Goal: Information Seeking & Learning: Check status

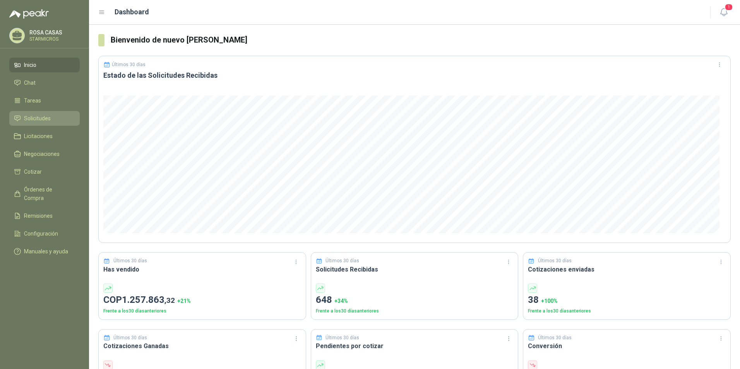
click at [46, 117] on span "Solicitudes" at bounding box center [37, 118] width 27 height 9
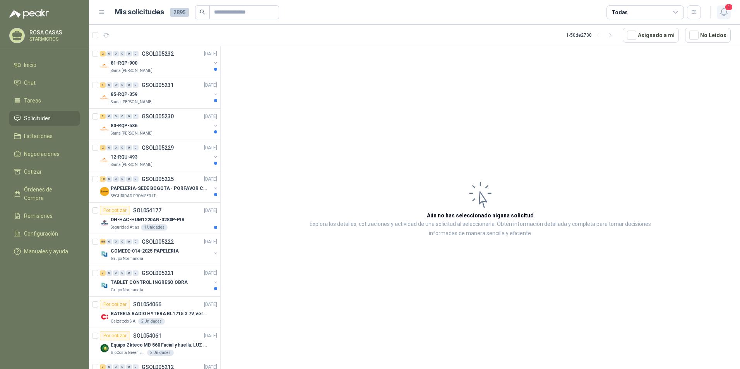
click at [720, 11] on icon "button" at bounding box center [724, 12] width 10 height 10
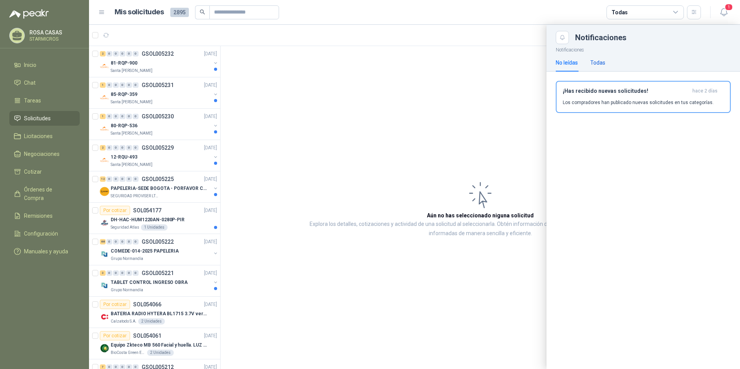
click at [603, 63] on div "Todas" at bounding box center [597, 62] width 15 height 9
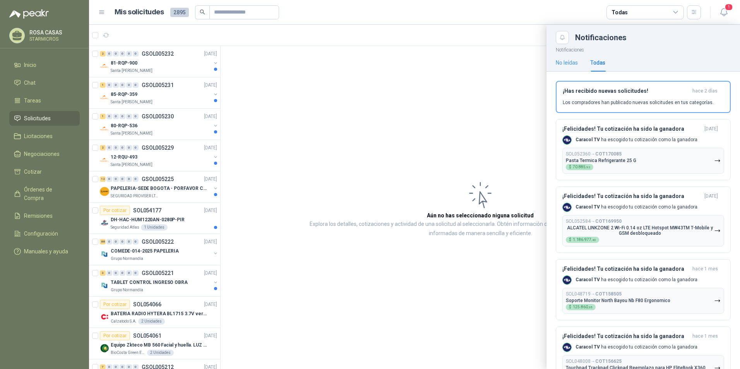
click at [569, 67] on div "No leídas" at bounding box center [567, 63] width 22 height 18
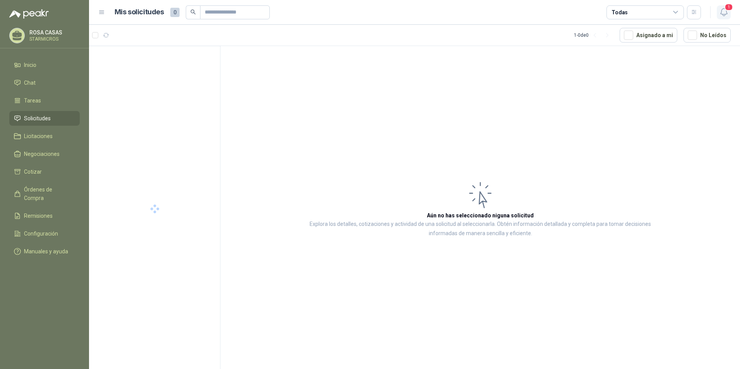
click at [727, 8] on span "1" at bounding box center [729, 6] width 9 height 7
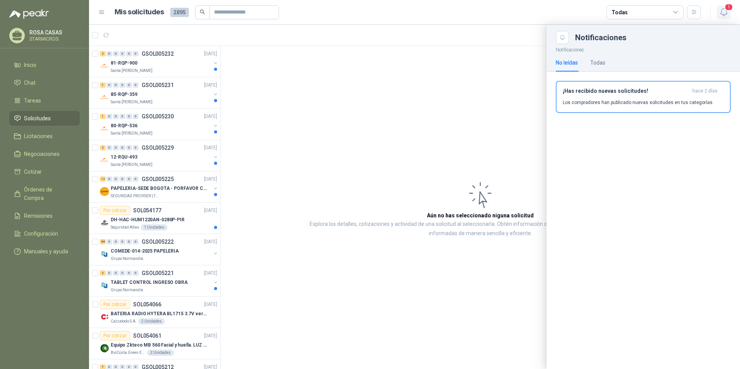
click at [727, 12] on icon "button" at bounding box center [724, 12] width 7 height 7
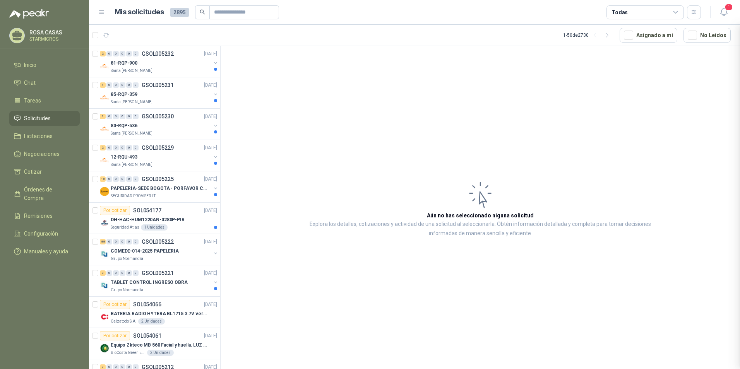
click at [656, 96] on div at bounding box center [414, 197] width 651 height 345
click at [722, 12] on icon "button" at bounding box center [724, 12] width 10 height 10
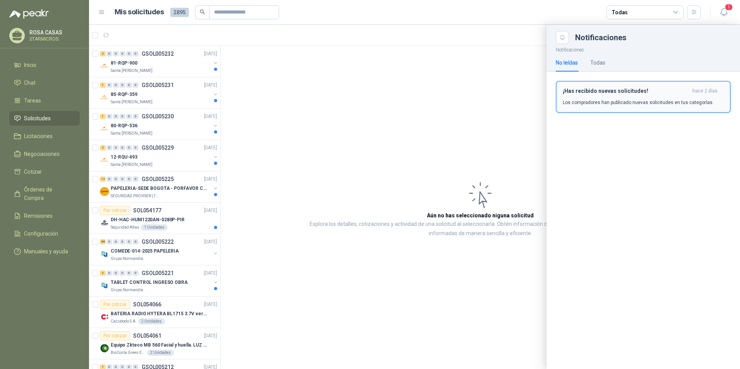
click at [656, 104] on p "Los compradores han publicado nuevas solicitudes en tus categorías." at bounding box center [638, 102] width 151 height 7
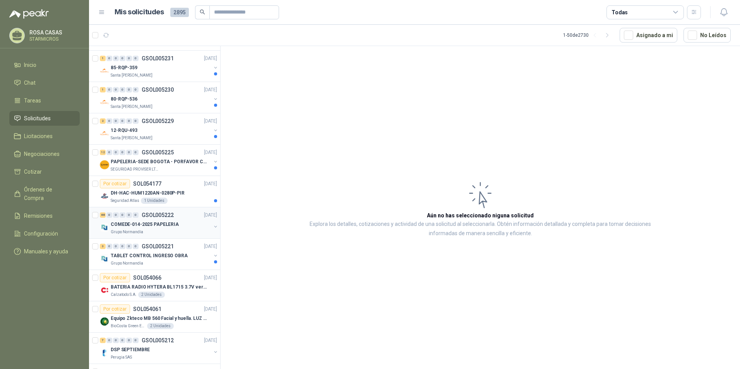
scroll to position [39, 0]
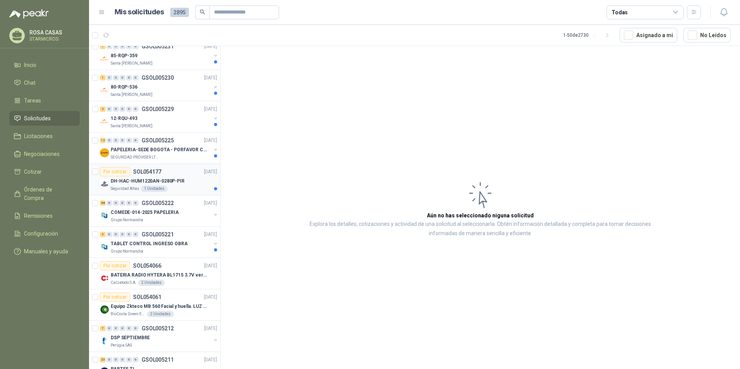
click at [180, 184] on p "DH-HAC-HUM1220AN-0280P-PIR" at bounding box center [148, 181] width 74 height 7
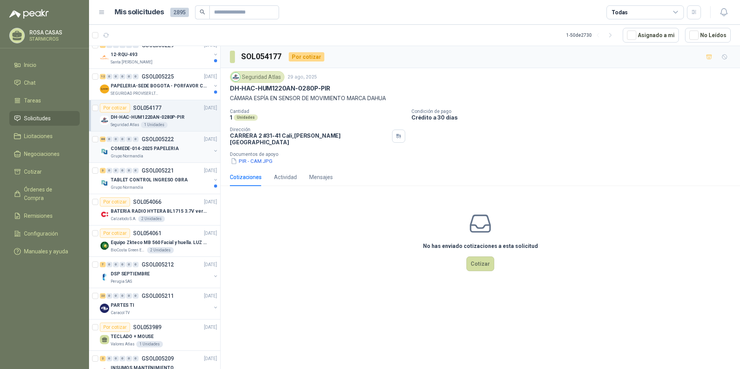
scroll to position [116, 0]
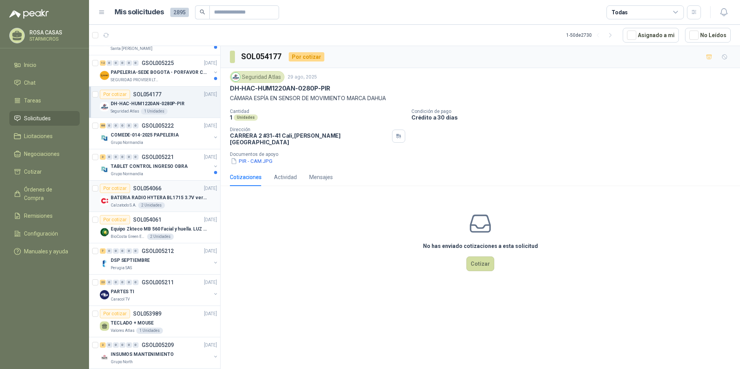
click at [179, 197] on p "BATERIA RADIO HYTERA BL1715 3.7V ver imagen" at bounding box center [159, 197] width 96 height 7
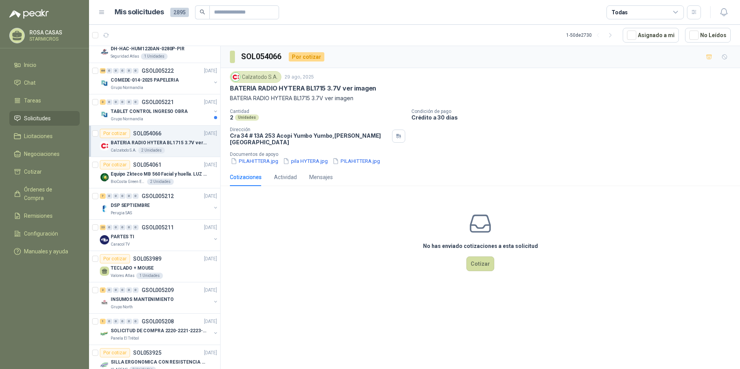
scroll to position [194, 0]
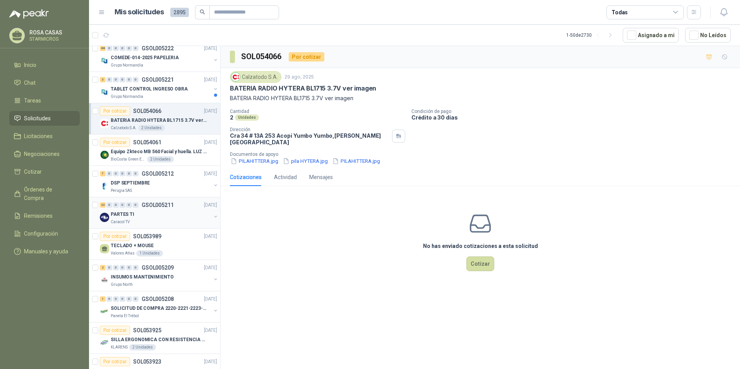
click at [178, 209] on div "23 0 0 0 0 0 GSOL005211 28/08/25" at bounding box center [159, 205] width 119 height 9
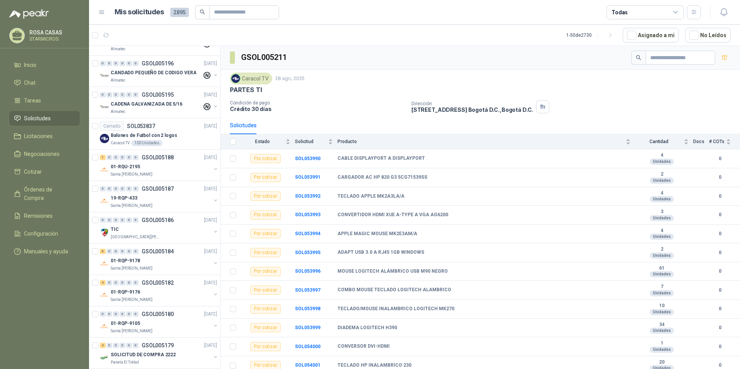
scroll to position [813, 0]
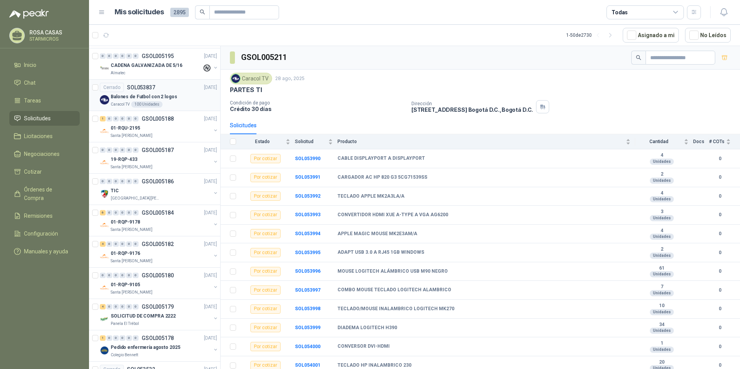
click at [166, 83] on div "Cerrado SOL053837 27/08/25" at bounding box center [158, 87] width 117 height 9
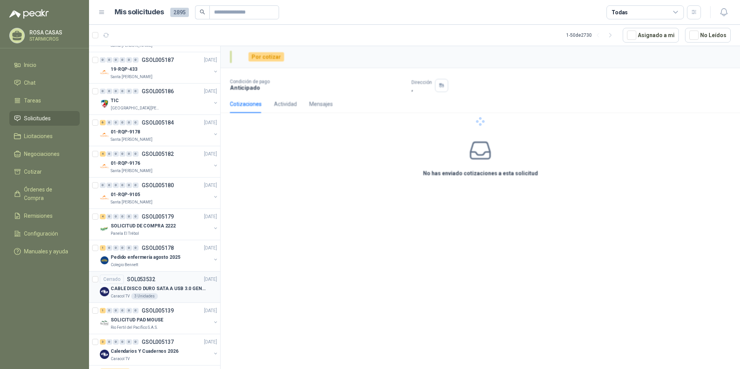
scroll to position [929, 0]
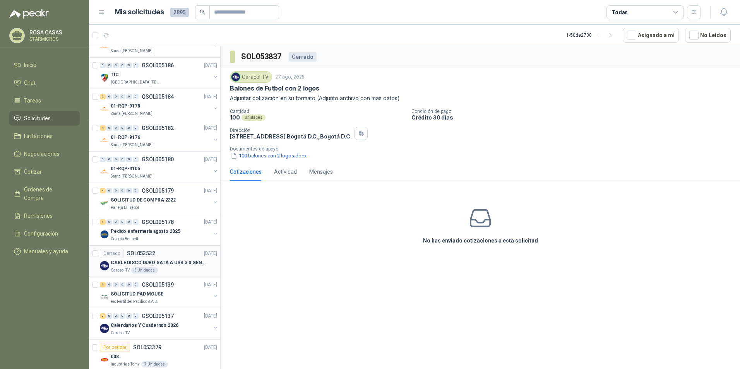
click at [185, 266] on p "CABLE DISCO DURO SATA A USB 3.0 GENERICO" at bounding box center [159, 262] width 96 height 7
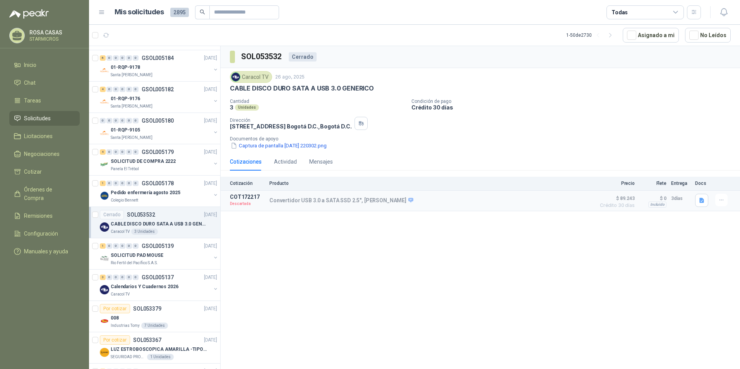
scroll to position [1007, 0]
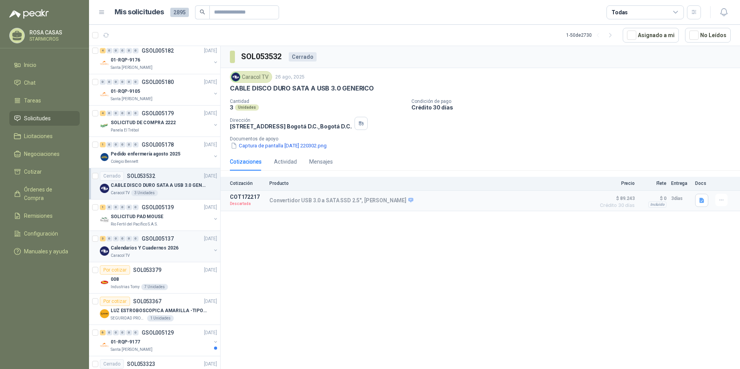
click at [152, 256] on div "Caracol TV" at bounding box center [161, 256] width 100 height 6
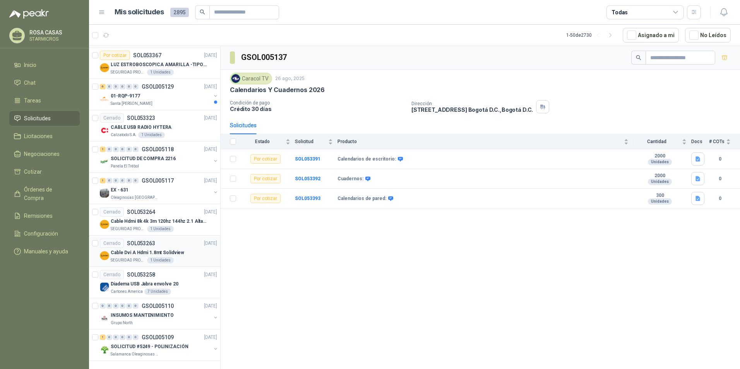
scroll to position [1259, 0]
click at [614, 36] on icon "button" at bounding box center [610, 35] width 7 height 7
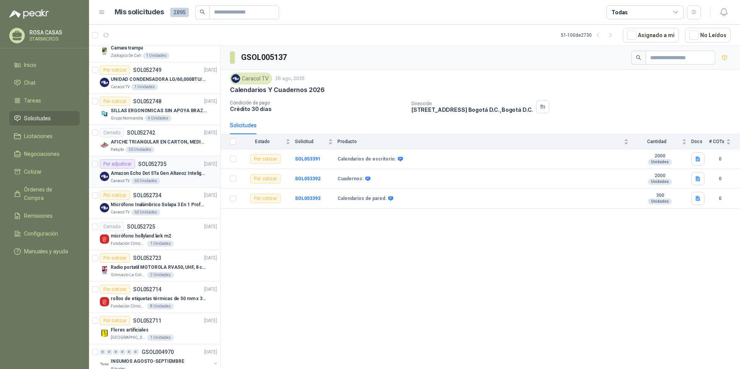
scroll to position [982, 0]
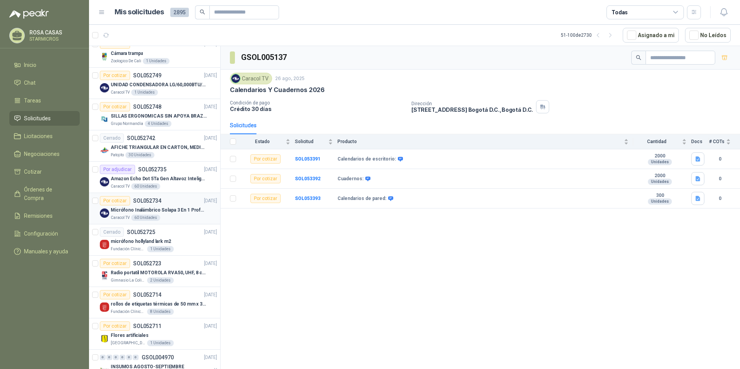
click at [173, 210] on p "Micrófono Inalámbrico Solapa 3 En 1 Profesional F11-2 X2" at bounding box center [159, 210] width 96 height 7
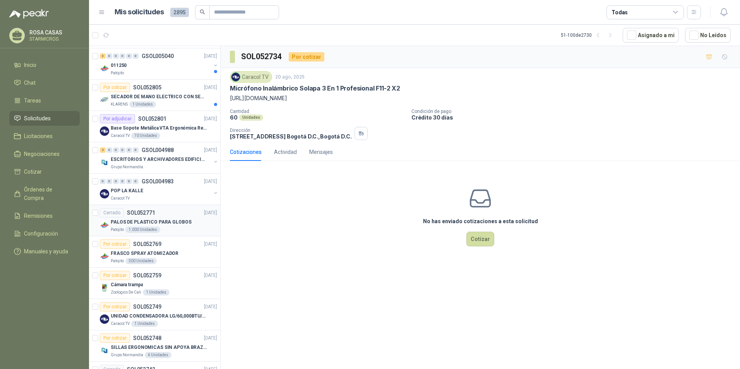
scroll to position [750, 0]
click at [194, 132] on p "Base Sopote Metálica VTA Ergonómica Retráctil para Portátil" at bounding box center [159, 128] width 96 height 7
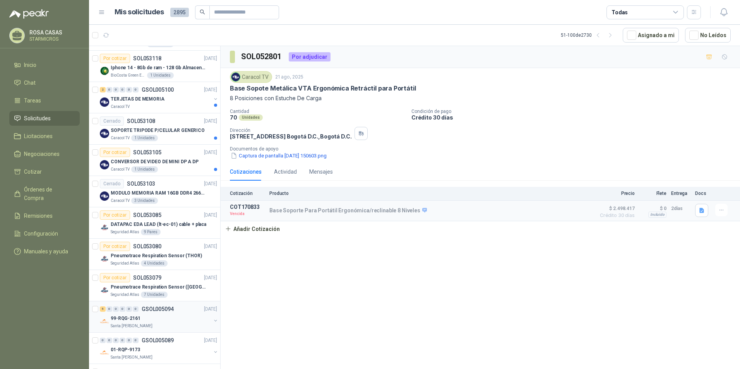
scroll to position [362, 0]
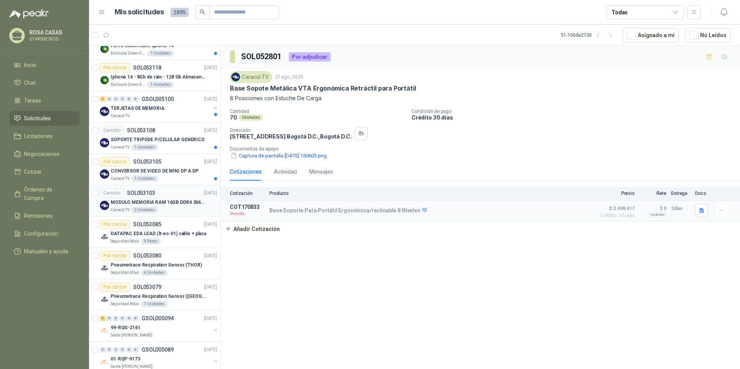
click at [177, 210] on div "Caracol TV 3 Unidades" at bounding box center [164, 210] width 106 height 6
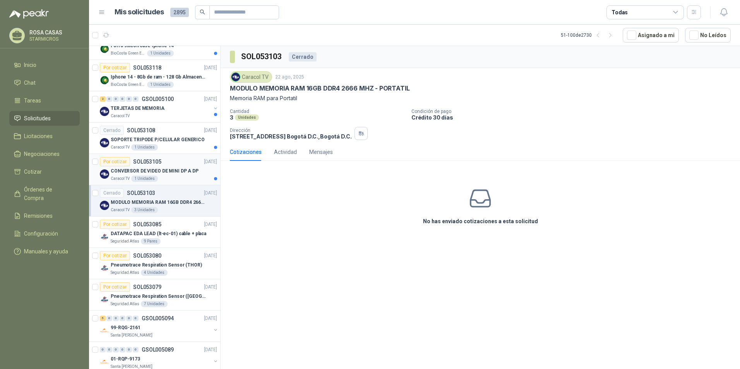
click at [162, 169] on p "CONVERSOR DE VIDEO DE MINI DP A DP" at bounding box center [155, 171] width 88 height 7
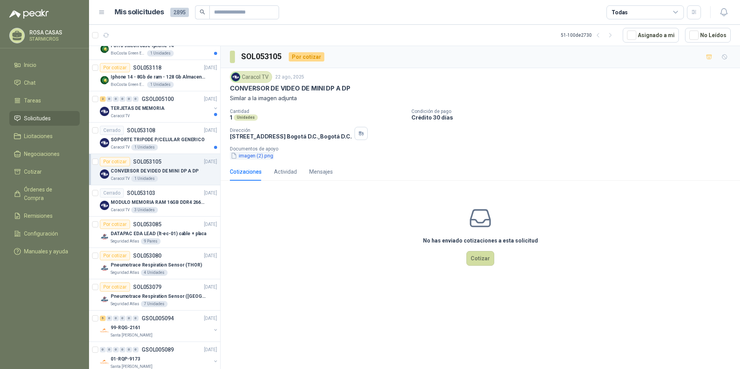
click at [248, 157] on button "imagen (2).png" at bounding box center [252, 156] width 44 height 8
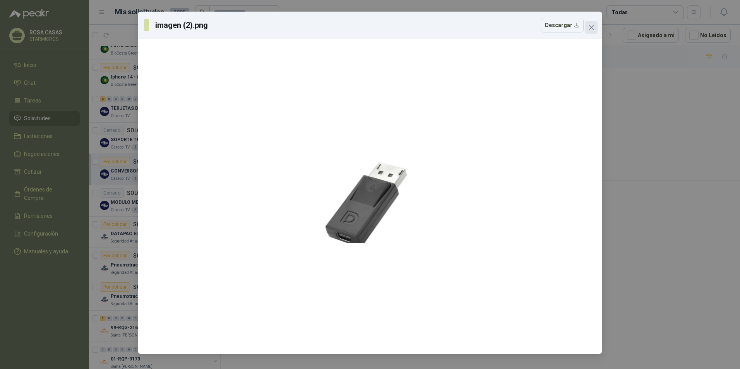
click at [585, 28] on span "Close" at bounding box center [591, 27] width 12 height 6
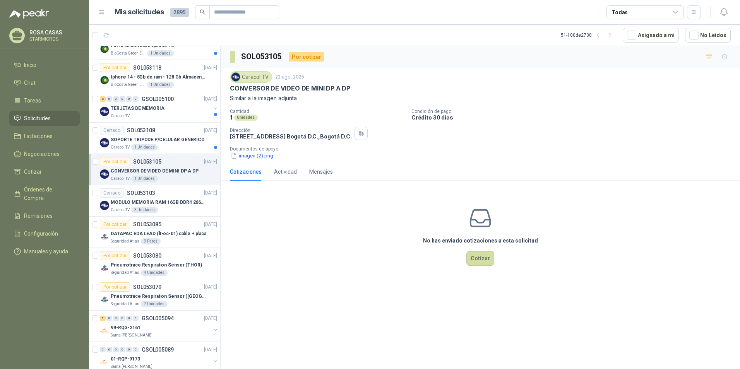
drag, startPoint x: 228, startPoint y: 88, endPoint x: 357, endPoint y: 83, distance: 129.0
click at [357, 83] on div "Caracol TV 22 ago, 2025 CONVERSOR DE VIDEO DE MINI DP A DP Similar a la imagen …" at bounding box center [481, 115] width 520 height 95
copy span
drag, startPoint x: 352, startPoint y: 84, endPoint x: 230, endPoint y: 86, distance: 122.0
click at [230, 86] on div "Caracol TV 22 ago, 2025 CONVERSOR DE VIDEO DE MINI DP A DP Similar a la imagen …" at bounding box center [481, 115] width 520 height 95
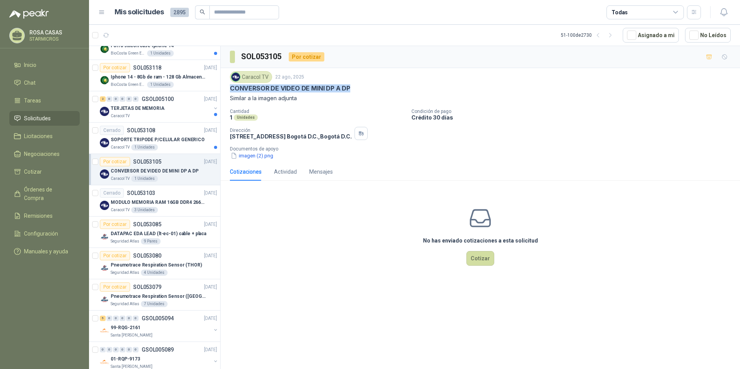
copy p "CONVERSOR DE VIDEO DE MINI DP A DP"
click at [254, 159] on button "imagen (2).png" at bounding box center [252, 156] width 44 height 8
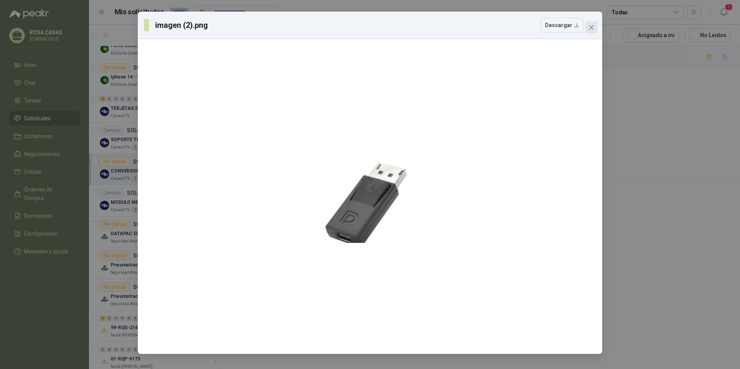
click at [592, 29] on icon "close" at bounding box center [591, 27] width 5 height 5
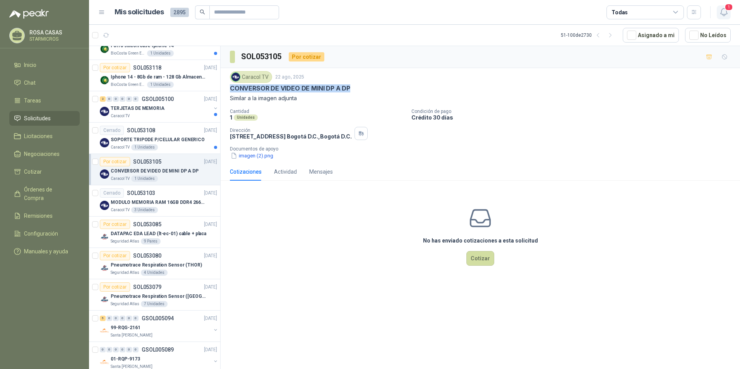
click at [729, 14] on button "1" at bounding box center [724, 12] width 14 height 14
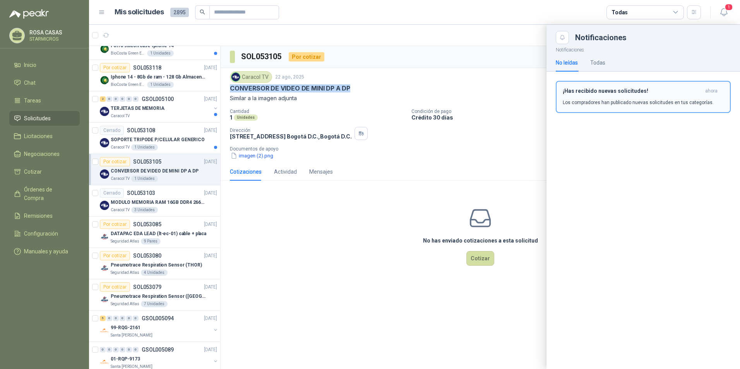
click at [604, 109] on button "¡Has recibido nuevas solicitudes! ahora Los compradores han publicado nuevas so…" at bounding box center [643, 97] width 175 height 32
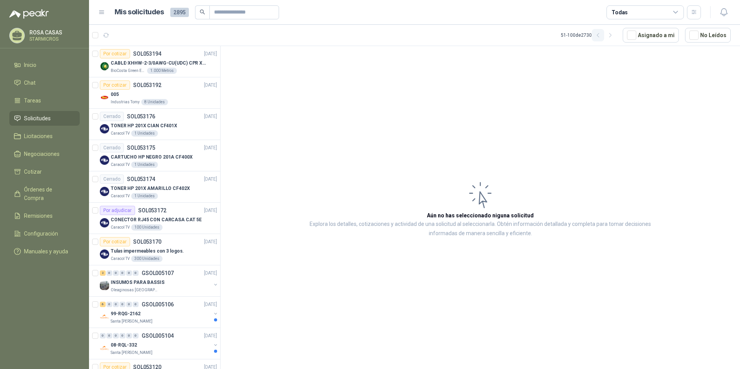
click at [601, 33] on icon "button" at bounding box center [598, 35] width 7 height 7
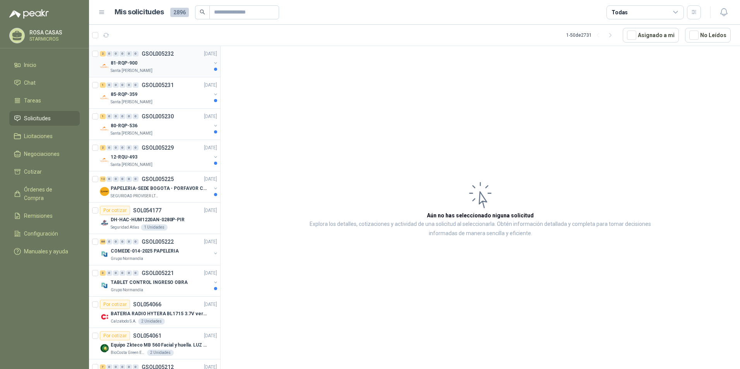
click at [168, 50] on div "2 0 0 0 0 0 GSOL005232 29/08/25" at bounding box center [159, 53] width 119 height 9
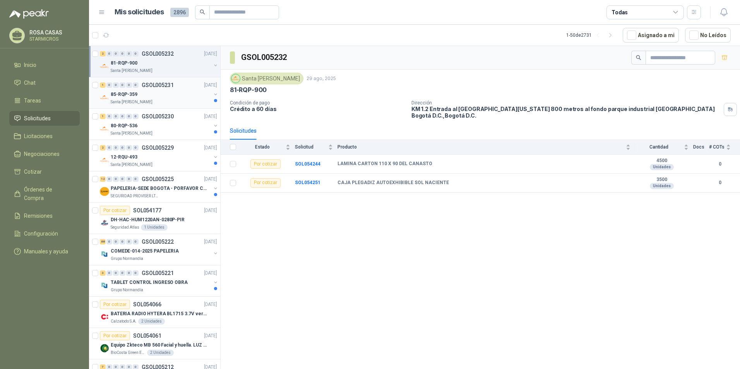
click at [165, 86] on p "GSOL005231" at bounding box center [158, 84] width 32 height 5
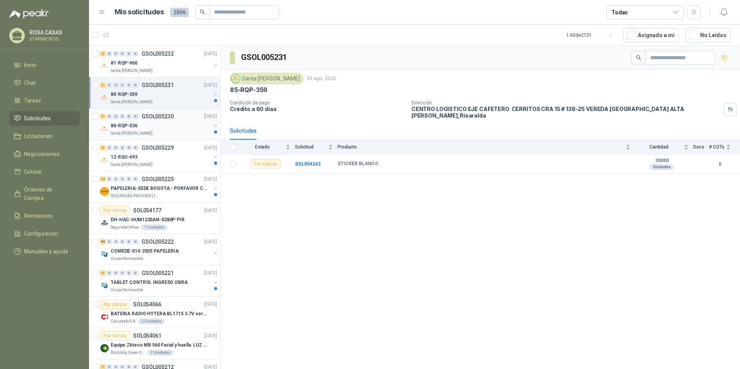
click at [177, 132] on div "Santa [PERSON_NAME]" at bounding box center [161, 133] width 100 height 6
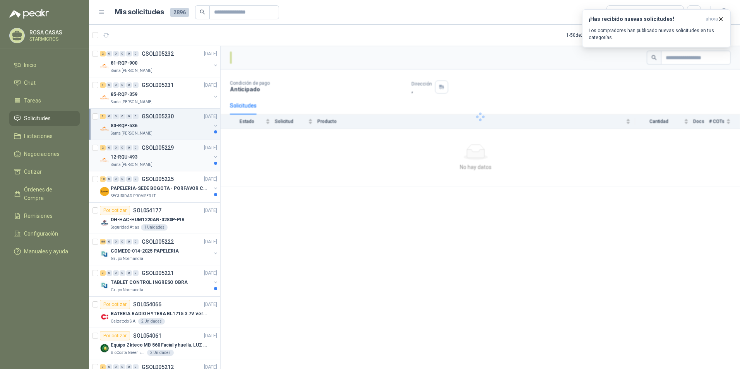
click at [175, 156] on div "12-RQU-493" at bounding box center [161, 157] width 100 height 9
click at [177, 188] on p "PAPELERIA-SEDE BOGOTA - PORFAVOR CTZ COMPLETO" at bounding box center [159, 188] width 96 height 7
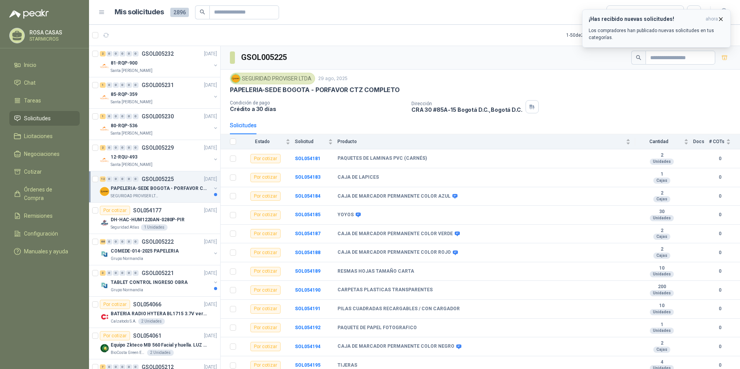
click at [673, 25] on div "¡Has recibido nuevas solicitudes! ahora Los compradores han publicado nuevas so…" at bounding box center [657, 28] width 136 height 25
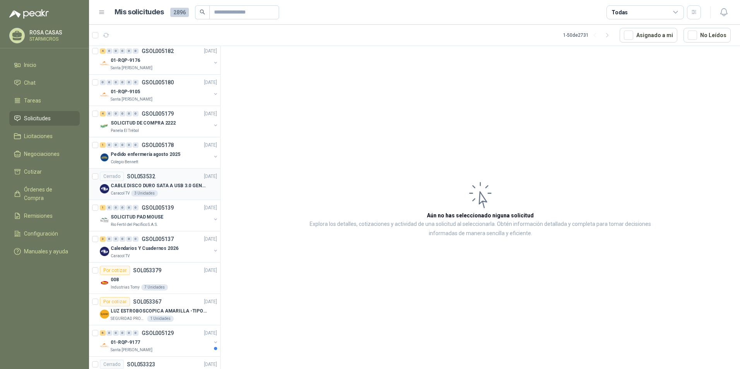
scroll to position [1007, 0]
click at [166, 253] on div "Caracol TV" at bounding box center [161, 256] width 100 height 6
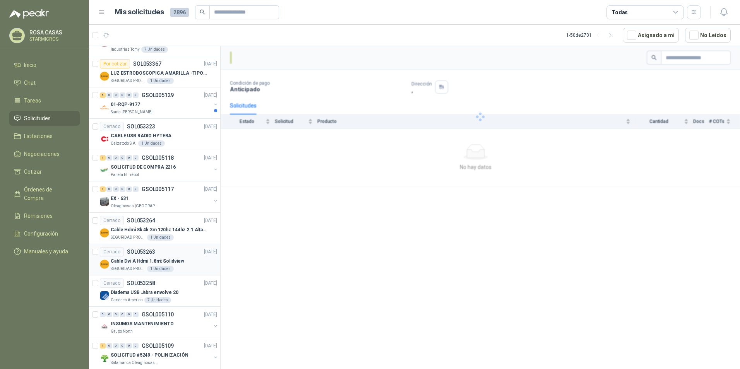
scroll to position [1259, 0]
